Goal: Find specific page/section: Find specific page/section

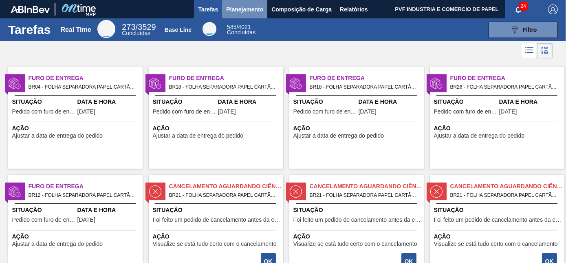
click at [232, 11] on span "Planejamento" at bounding box center [244, 9] width 37 height 10
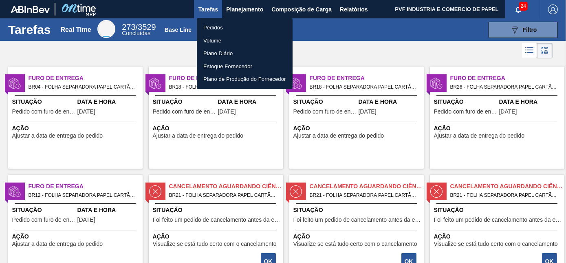
click at [214, 26] on li "Pedidos" at bounding box center [245, 27] width 96 height 13
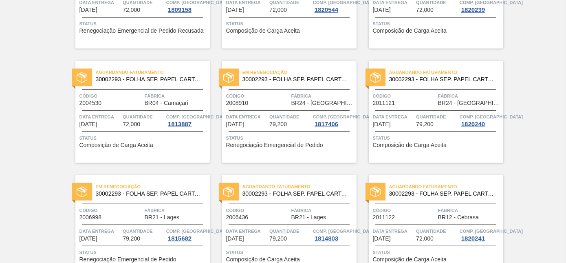
scroll to position [1768, 0]
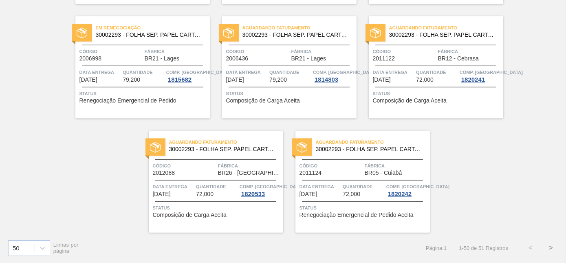
click at [550, 247] on button ">" at bounding box center [551, 247] width 20 height 20
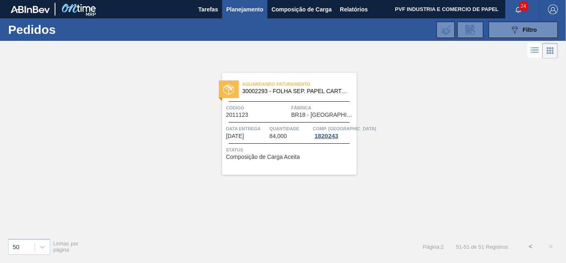
scroll to position [0, 0]
